Goal: Task Accomplishment & Management: Complete application form

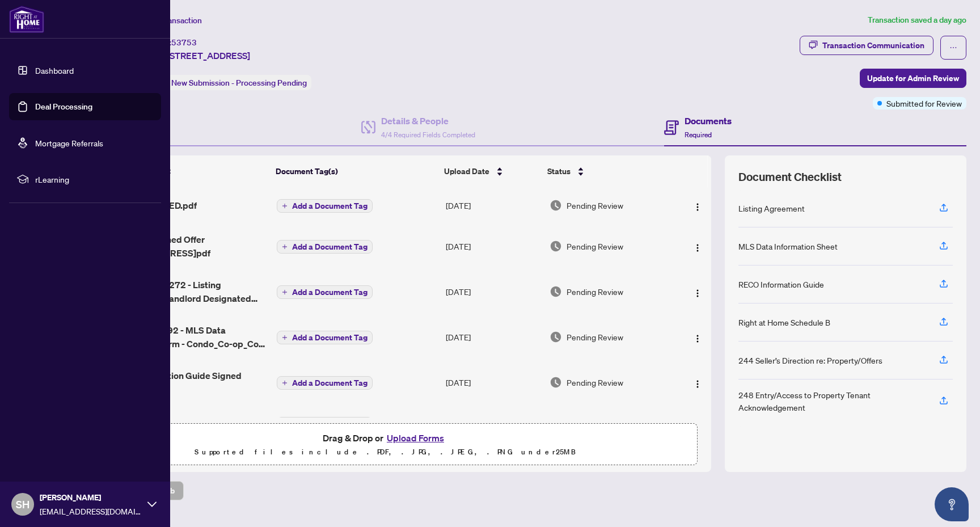
click at [63, 102] on link "Deal Processing" at bounding box center [63, 107] width 57 height 10
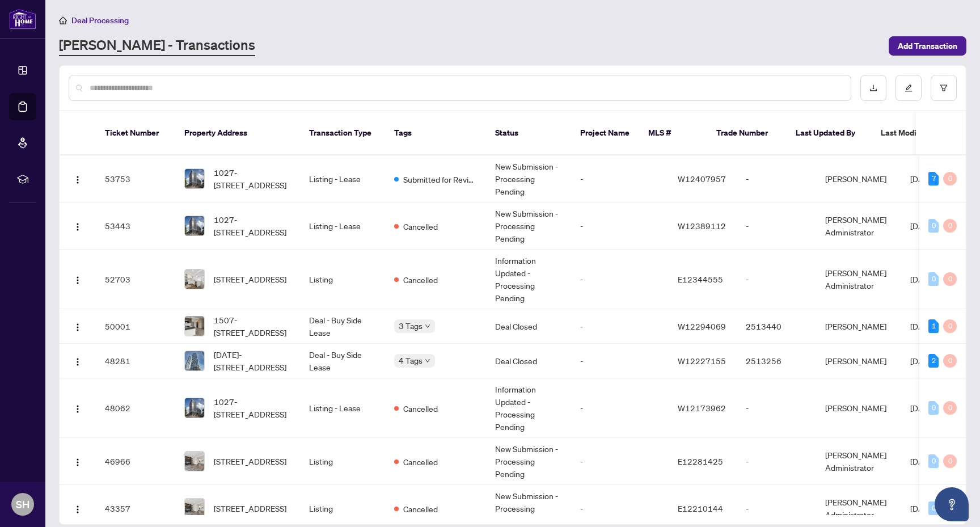
click at [306, 39] on div "[PERSON_NAME] - Transactions" at bounding box center [470, 46] width 823 height 20
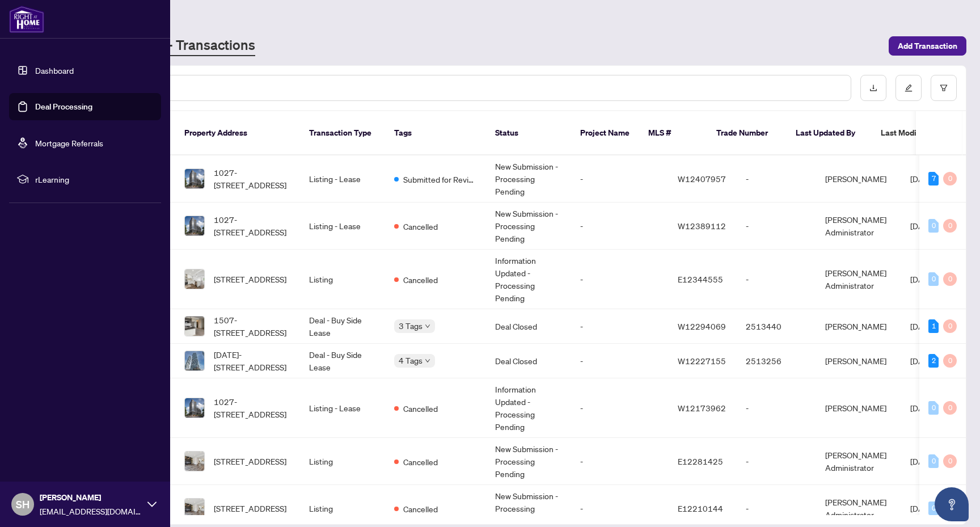
click at [35, 75] on link "Dashboard" at bounding box center [54, 70] width 39 height 10
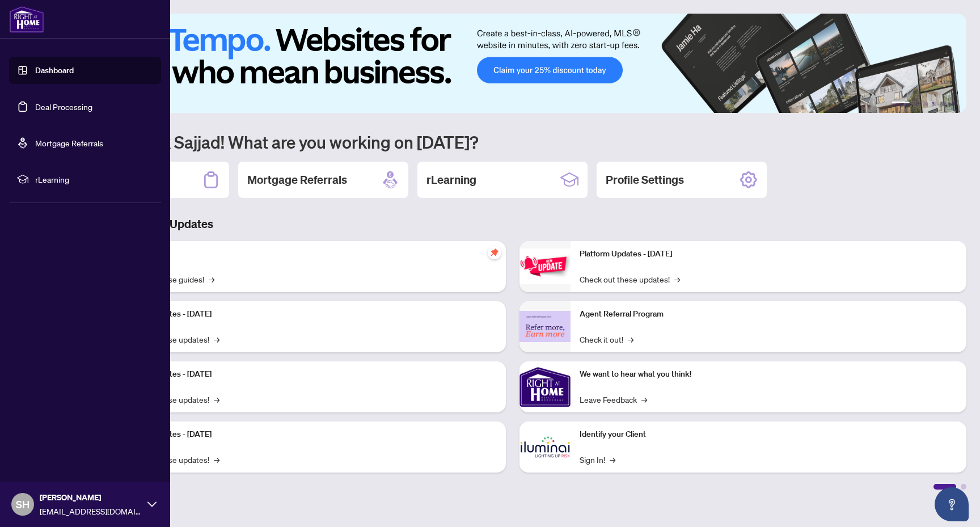
click at [45, 90] on ul "Dashboard Deal Processing Mortgage Referrals rLearning" at bounding box center [85, 125] width 152 height 136
click at [69, 103] on link "Deal Processing" at bounding box center [63, 107] width 57 height 10
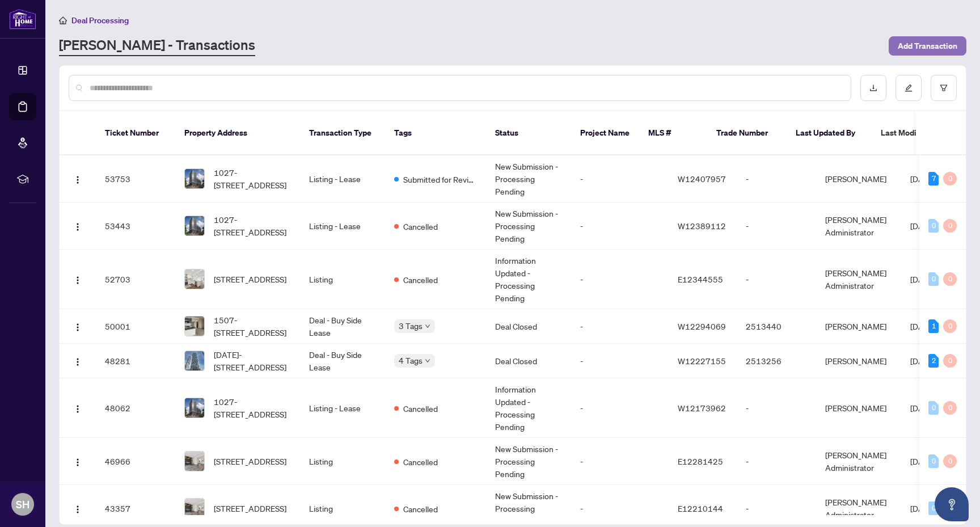
click at [924, 46] on span "Add Transaction" at bounding box center [928, 46] width 60 height 18
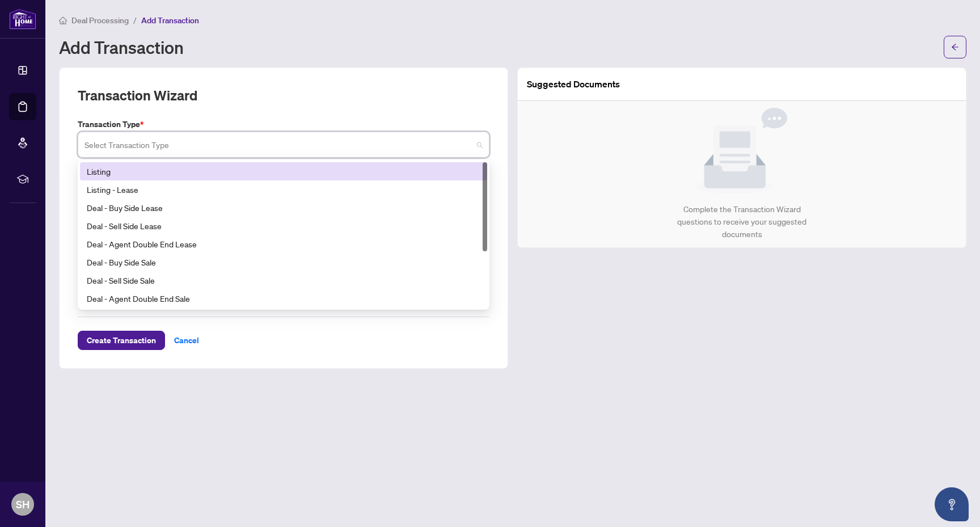
click at [272, 153] on input "search" at bounding box center [279, 146] width 388 height 25
click at [253, 166] on div "Listing" at bounding box center [284, 171] width 394 height 12
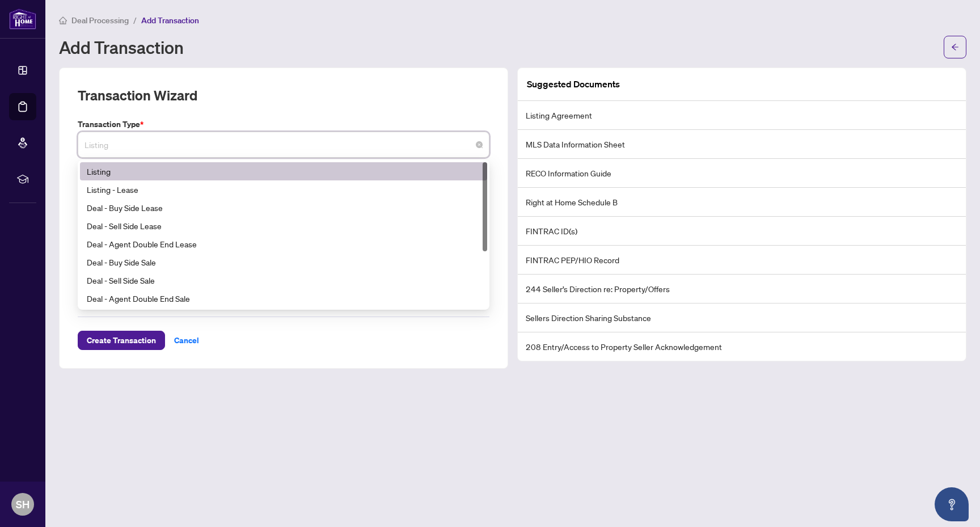
click at [245, 149] on span "Listing" at bounding box center [284, 145] width 398 height 22
click at [228, 114] on div "Transaction Wizard" at bounding box center [284, 102] width 412 height 32
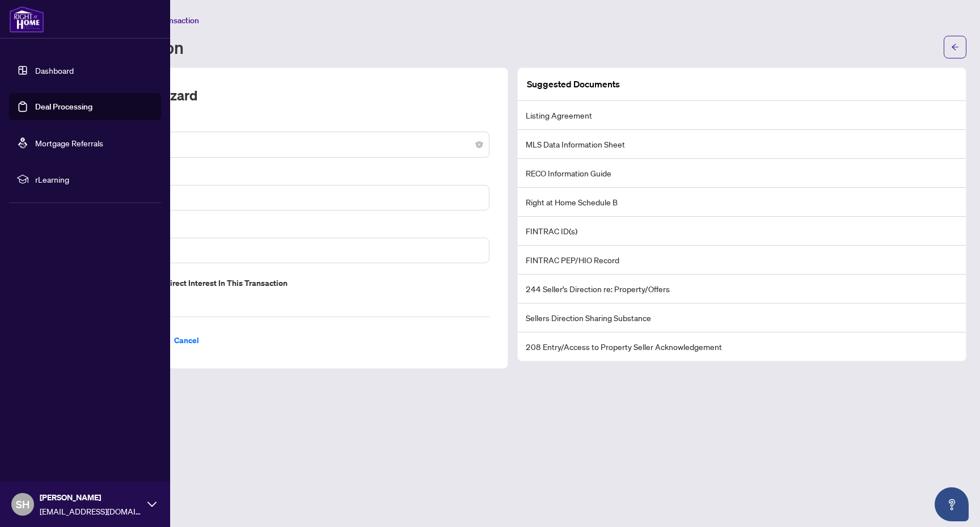
click at [35, 105] on link "Deal Processing" at bounding box center [63, 107] width 57 height 10
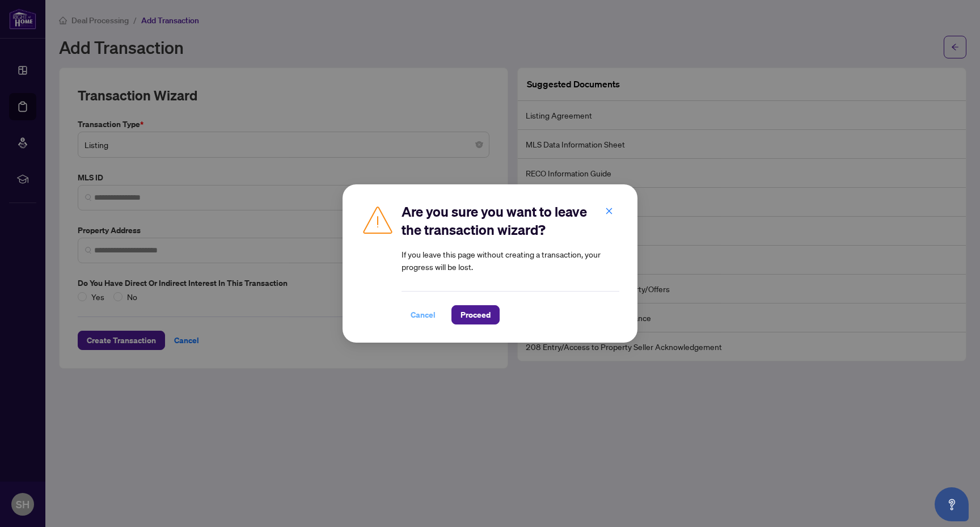
click at [423, 320] on span "Cancel" at bounding box center [423, 315] width 25 height 18
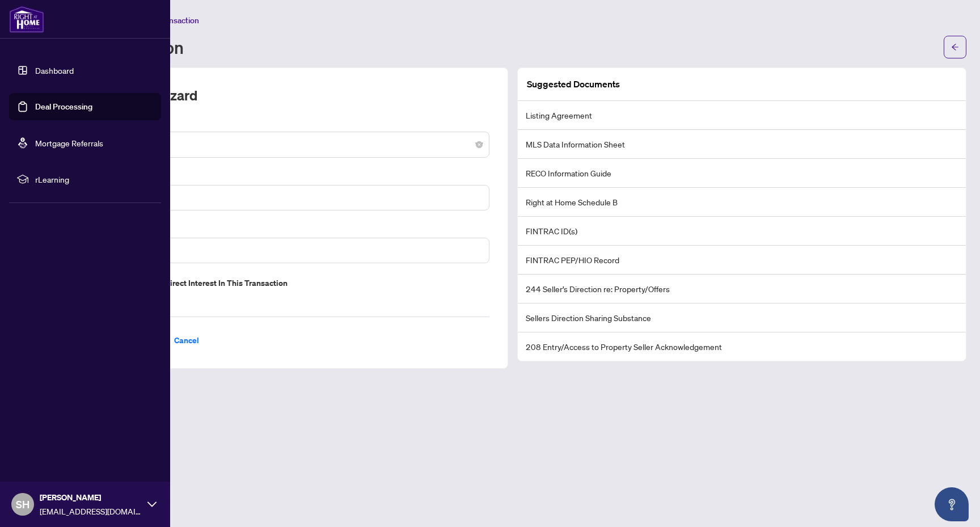
click at [35, 75] on link "Dashboard" at bounding box center [54, 70] width 39 height 10
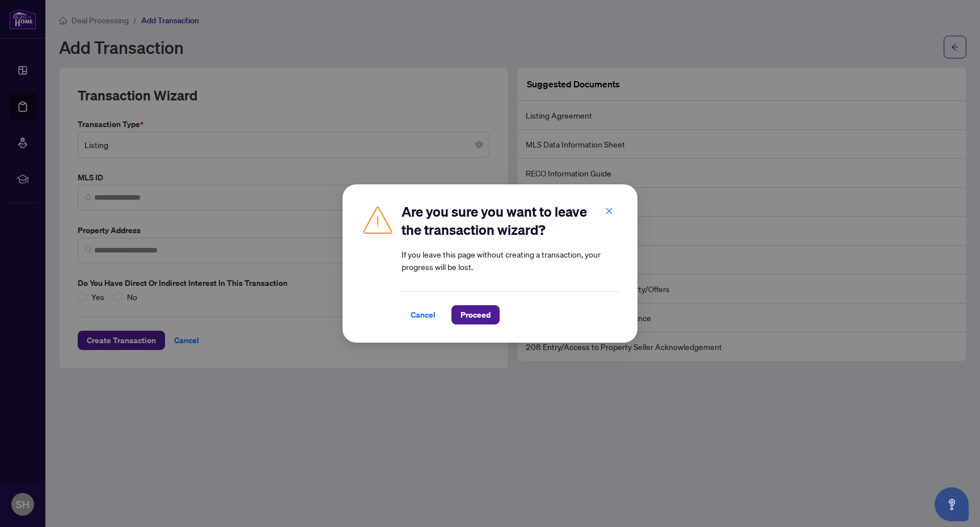
click at [62, 81] on div "Are you sure you want to leave the transaction wizard? If you leave this page w…" at bounding box center [490, 263] width 980 height 527
click at [483, 315] on span "Proceed" at bounding box center [476, 315] width 30 height 18
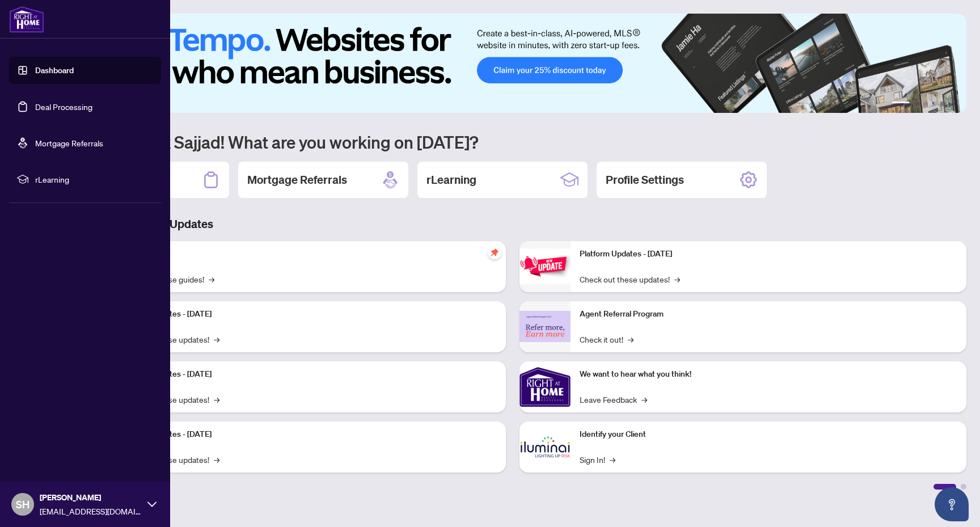
click at [47, 105] on link "Deal Processing" at bounding box center [63, 107] width 57 height 10
